Goal: Task Accomplishment & Management: Manage account settings

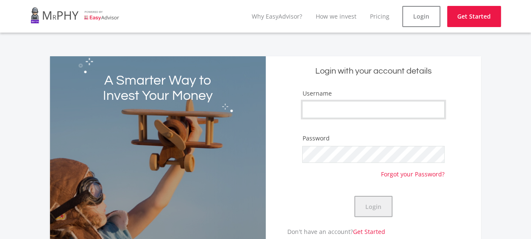
type input "Pipe321"
click at [378, 204] on button "Login" at bounding box center [373, 206] width 38 height 21
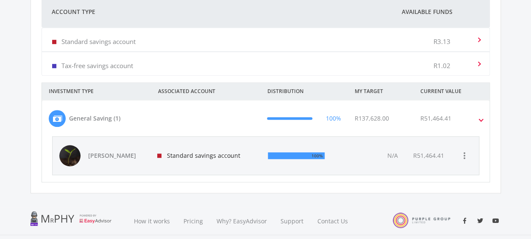
scroll to position [271, 0]
click at [108, 153] on span "[PERSON_NAME]" at bounding box center [117, 155] width 59 height 8
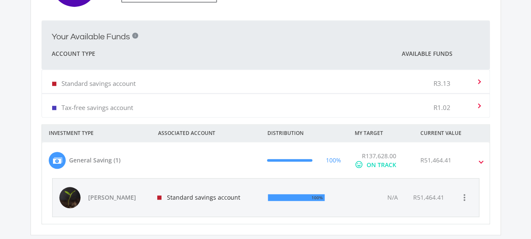
scroll to position [135, 233]
